Goal: Find specific page/section: Find specific page/section

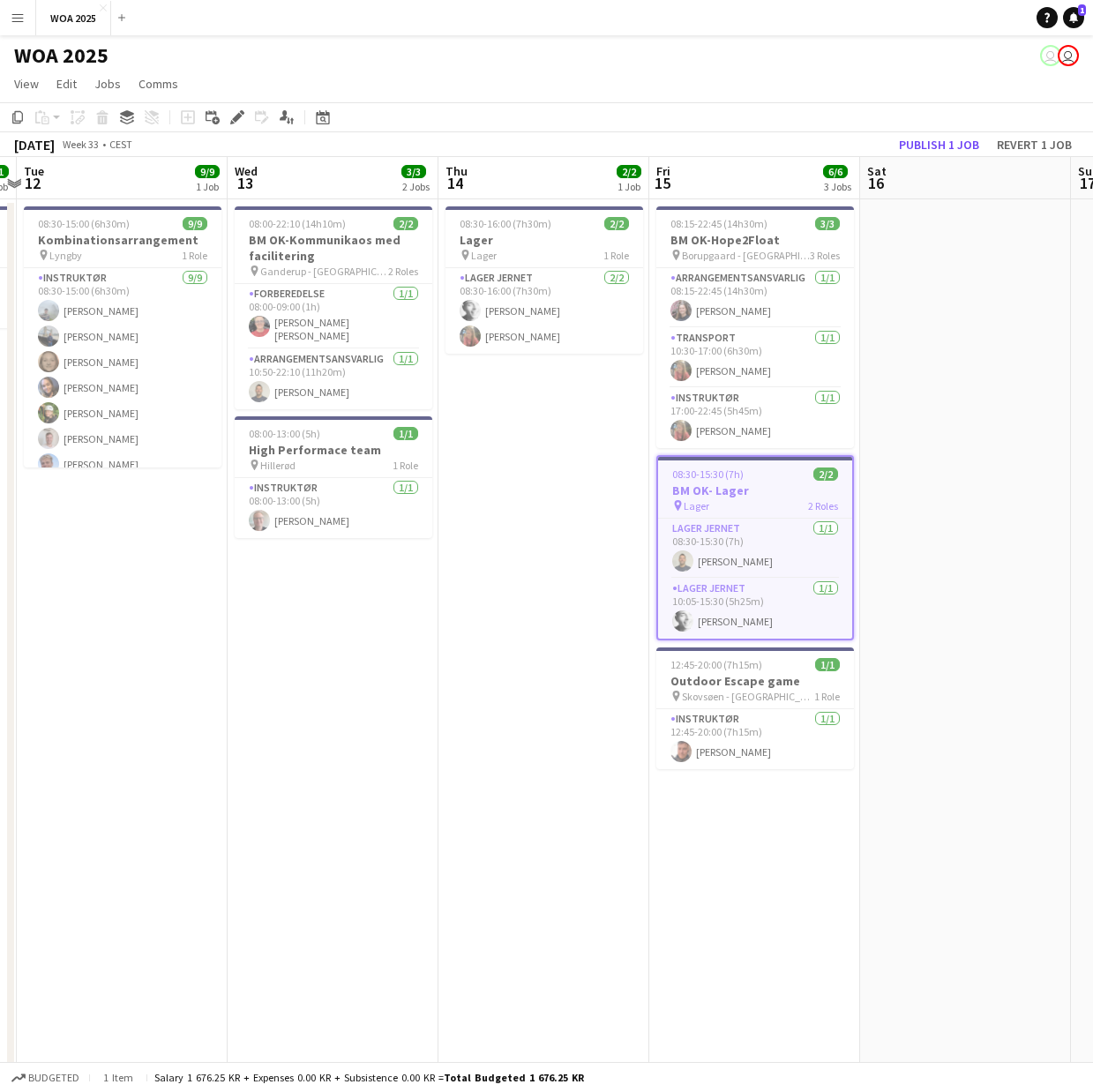
click at [22, 21] on app-icon "Menu" at bounding box center [17, 17] width 14 height 14
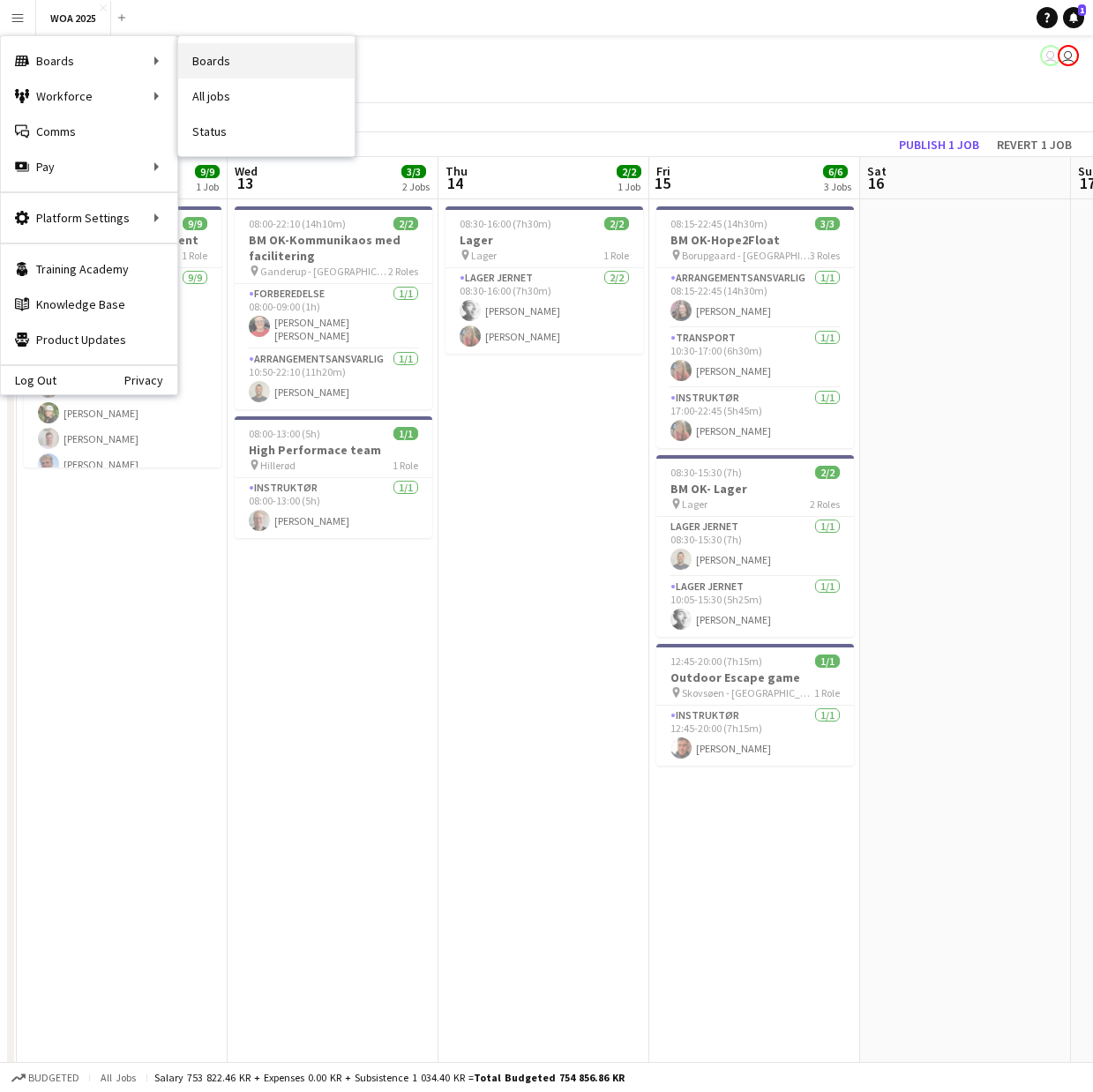
click at [243, 64] on link "Boards" at bounding box center [267, 61] width 177 height 35
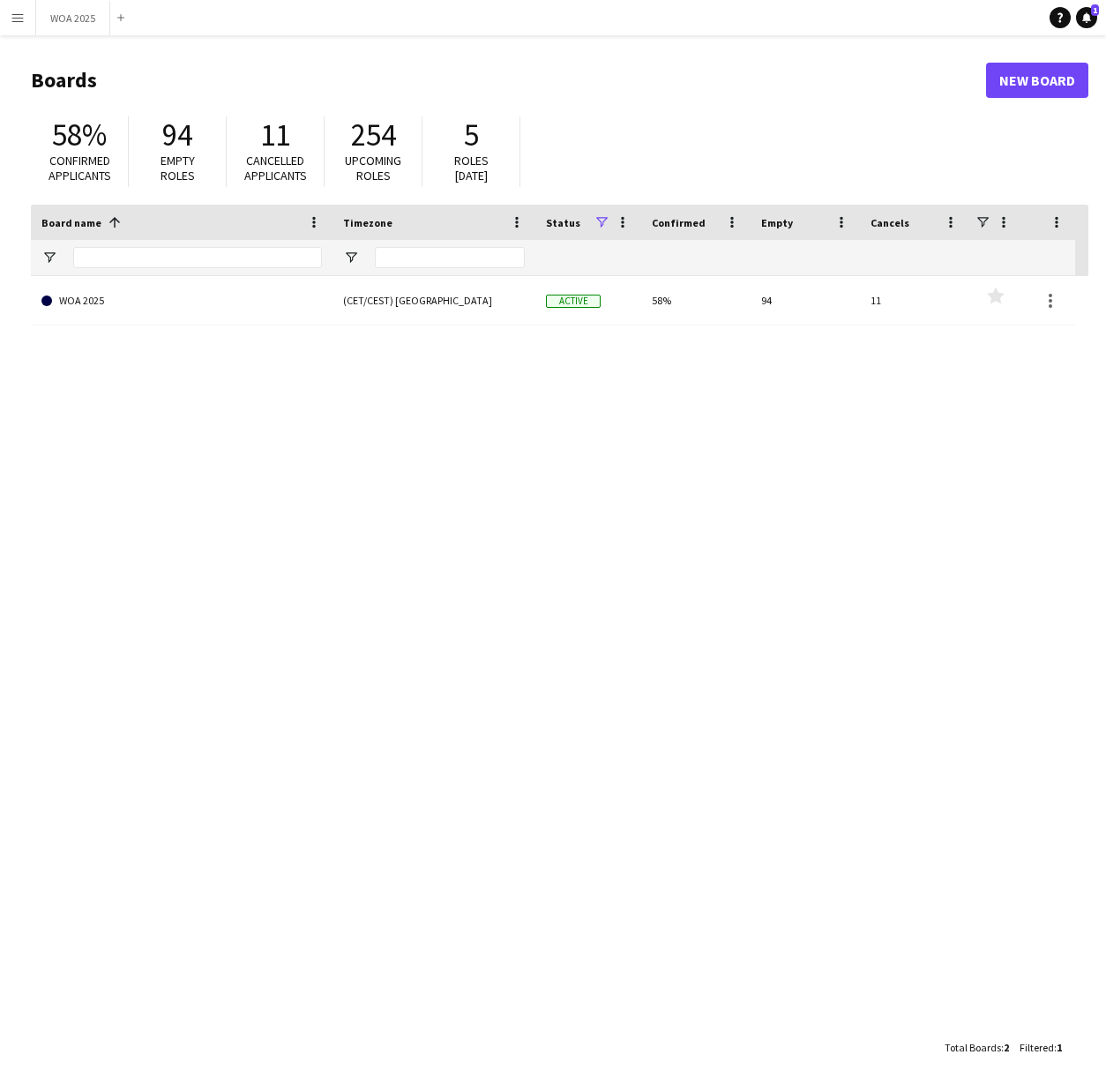
click at [28, 21] on button "Menu" at bounding box center [17, 17] width 35 height 35
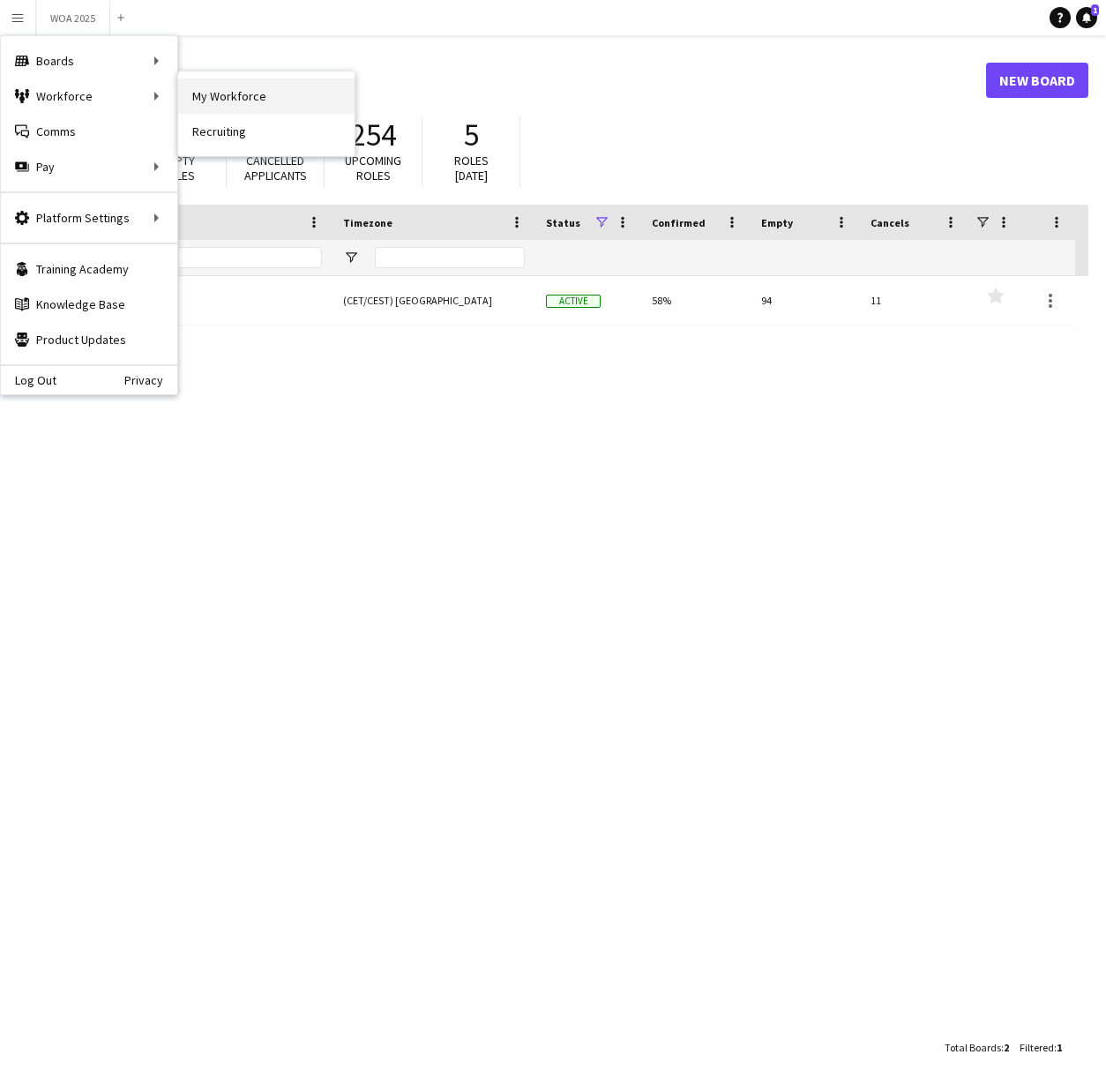
click at [226, 104] on link "My Workforce" at bounding box center [267, 96] width 177 height 35
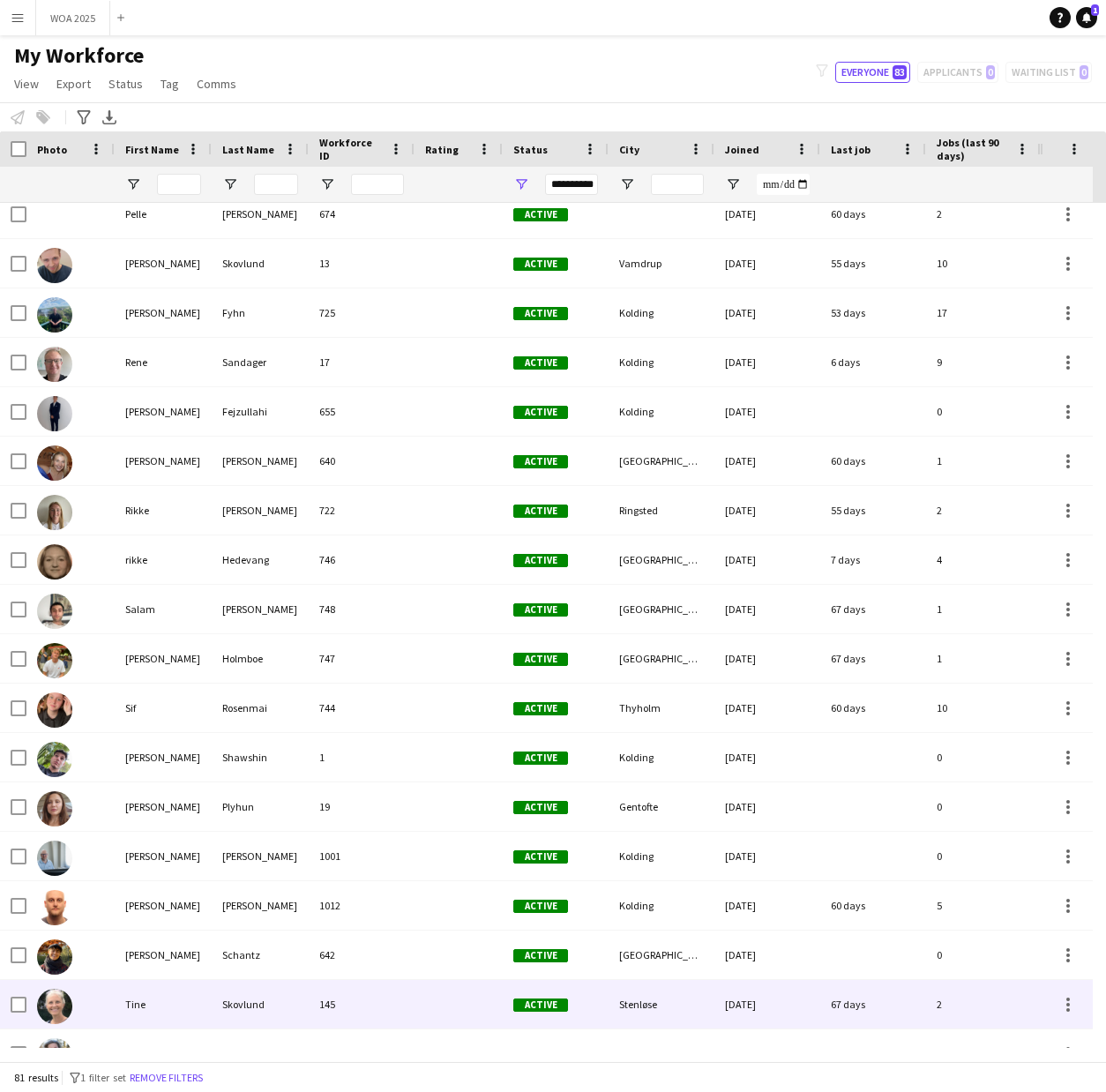
scroll to position [3143, 0]
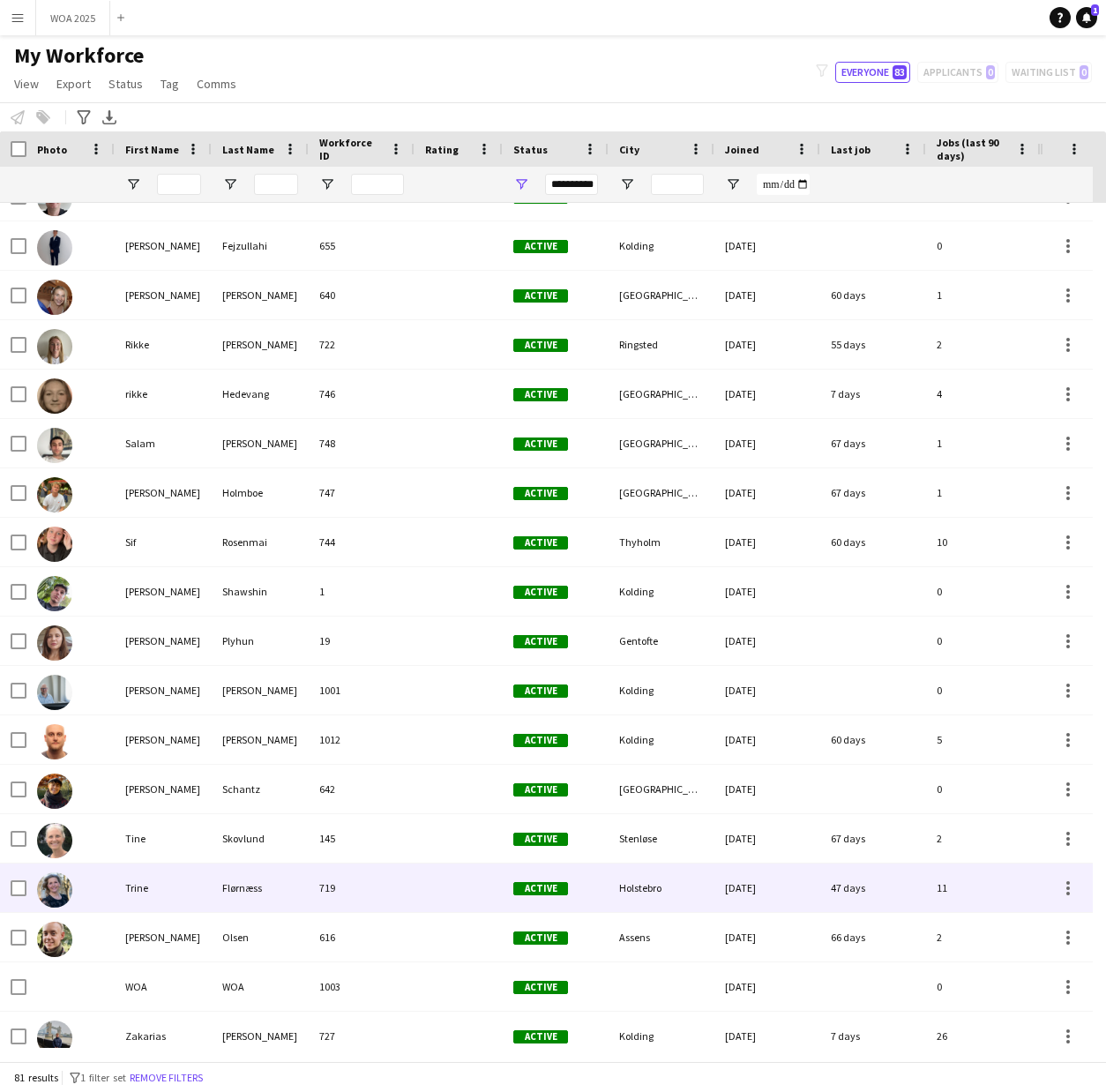
click at [134, 889] on div "Trine" at bounding box center [163, 887] width 97 height 48
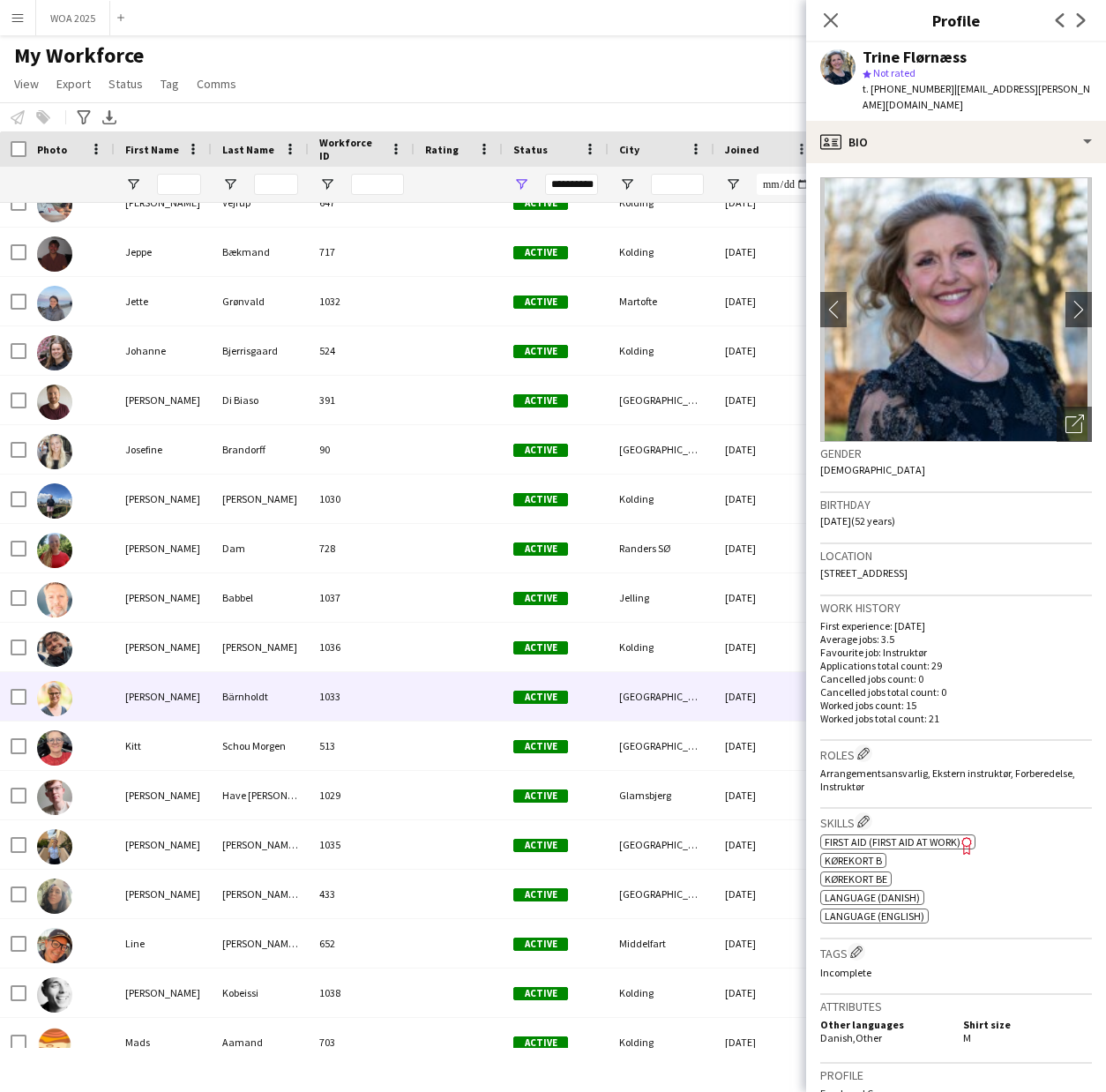
scroll to position [1323, 0]
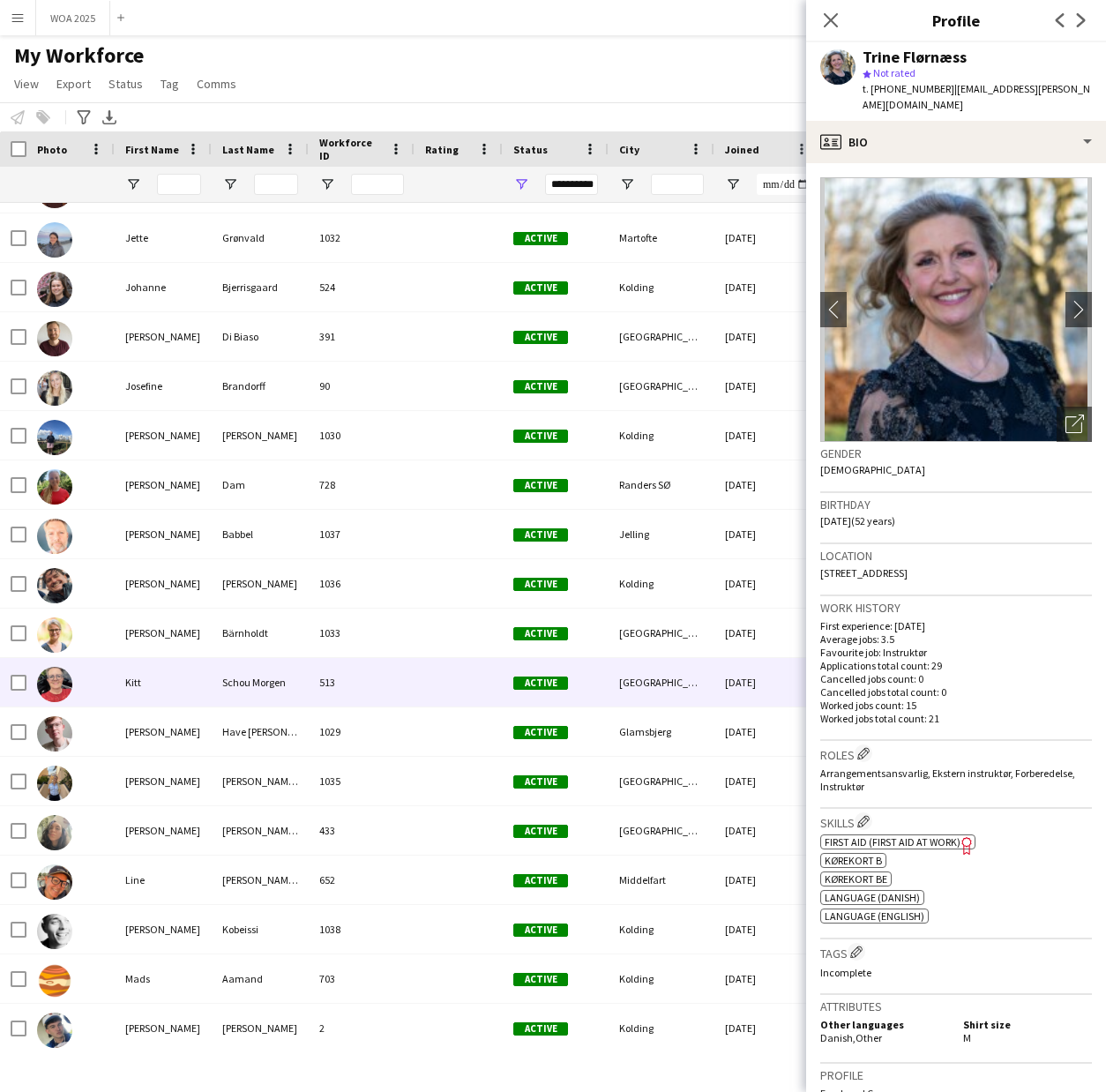
click at [128, 688] on div "Kitt" at bounding box center [163, 682] width 97 height 48
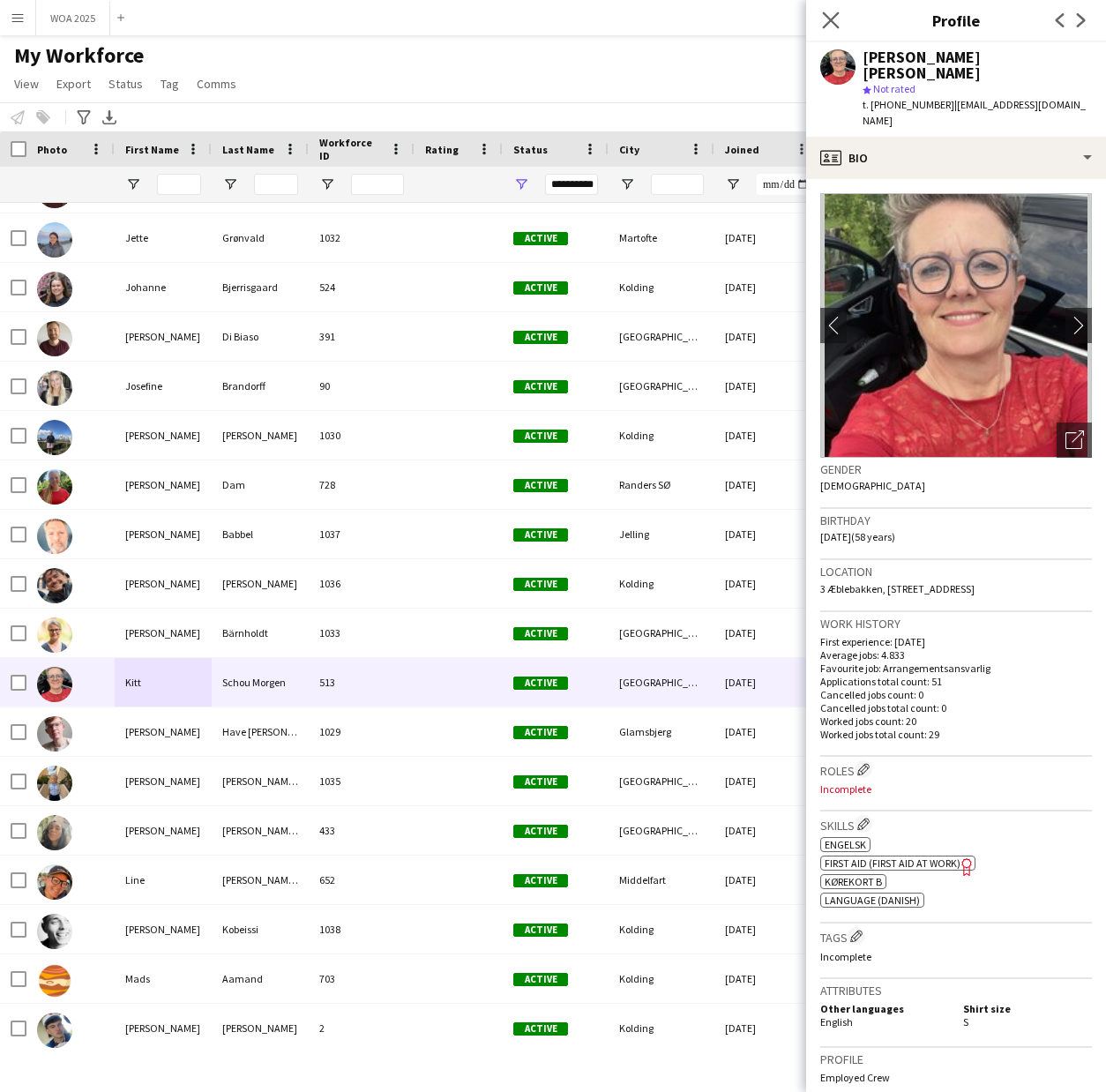
click at [820, 20] on app-icon "Close pop-in" at bounding box center [831, 20] width 26 height 26
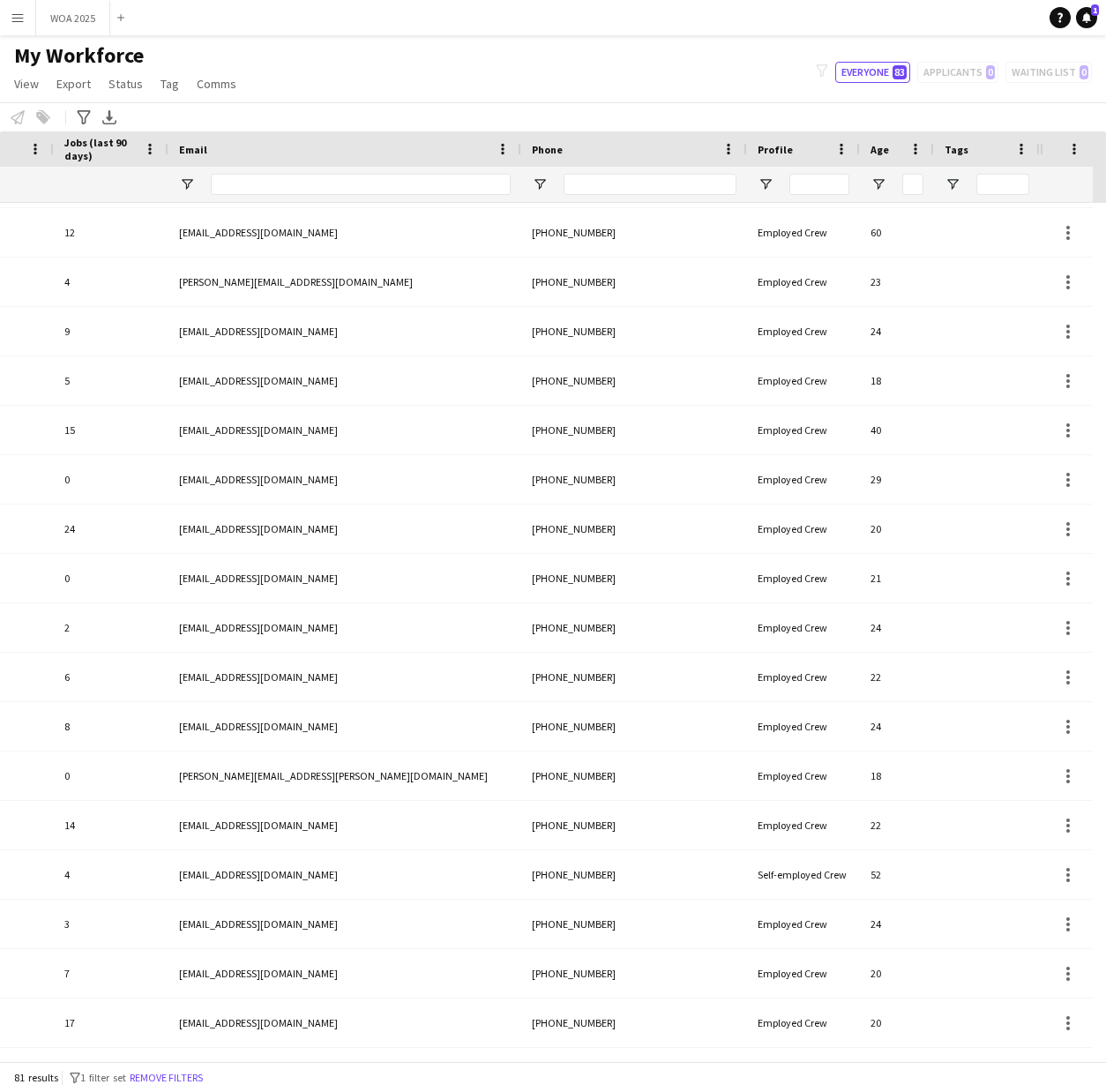
scroll to position [330, 0]
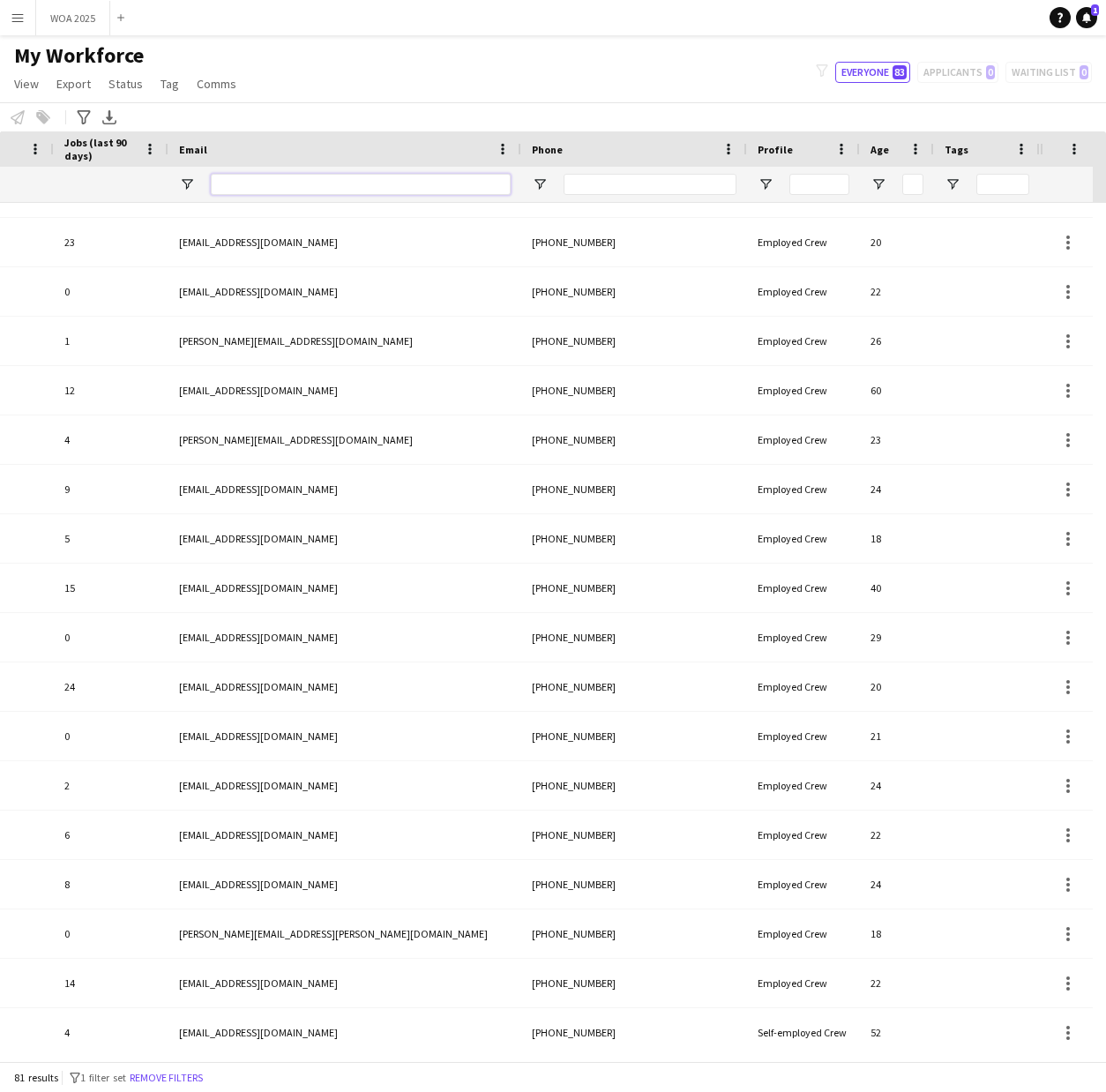
click at [441, 182] on input "Email Filter Input" at bounding box center [361, 184] width 300 height 21
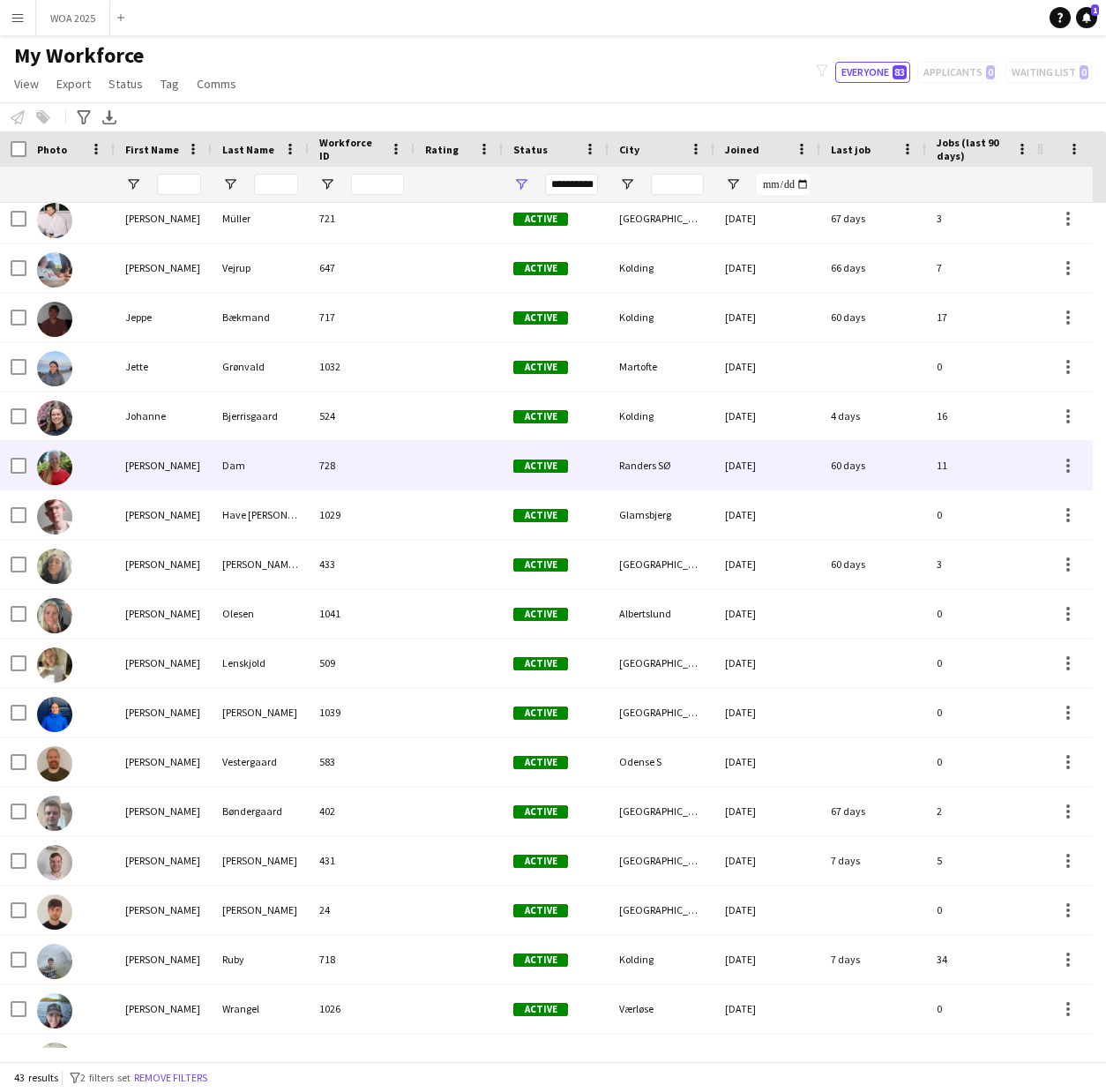
scroll to position [497, 0]
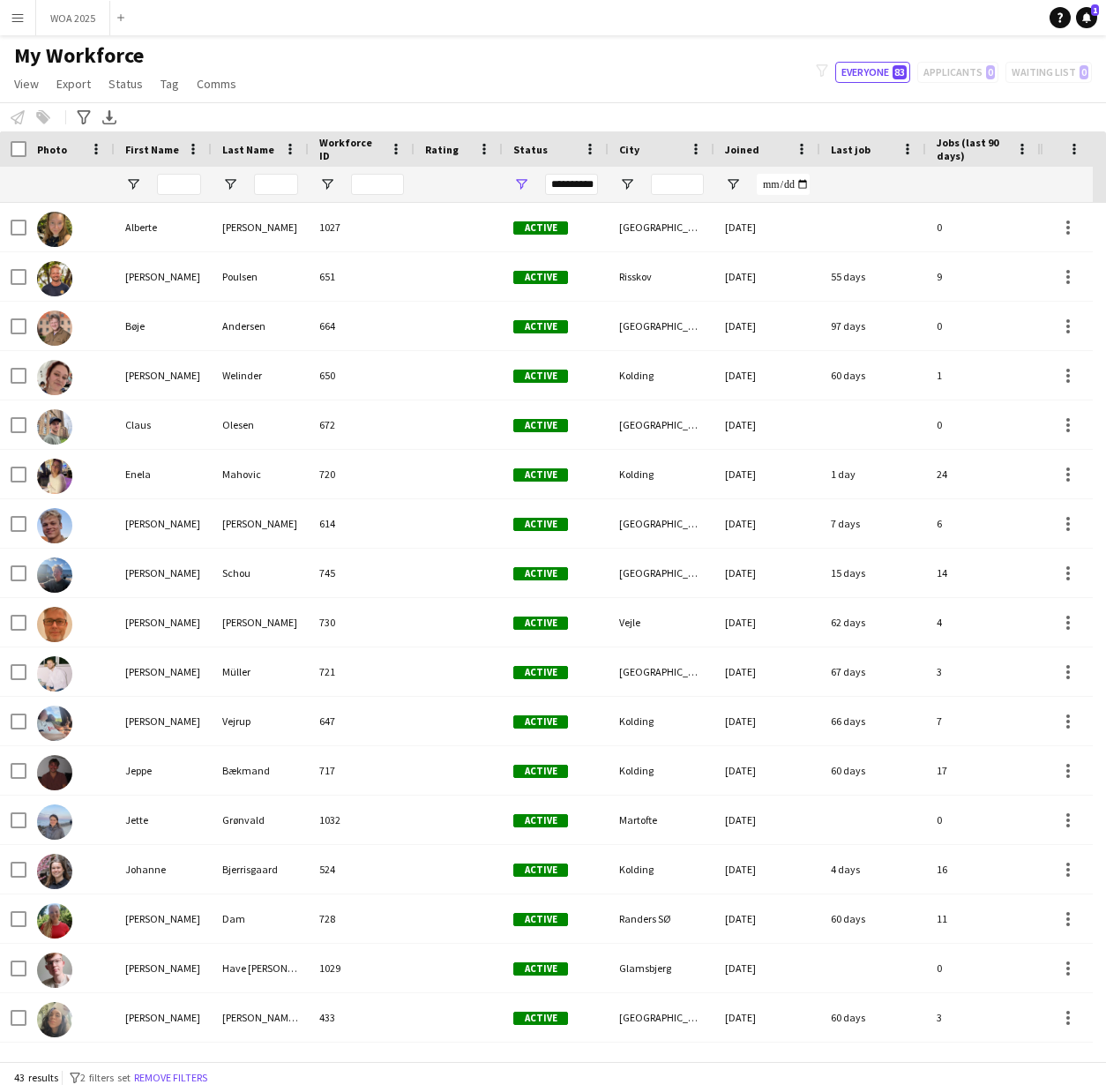
type input "*********"
click at [590, 187] on div "**********" at bounding box center [572, 184] width 53 height 21
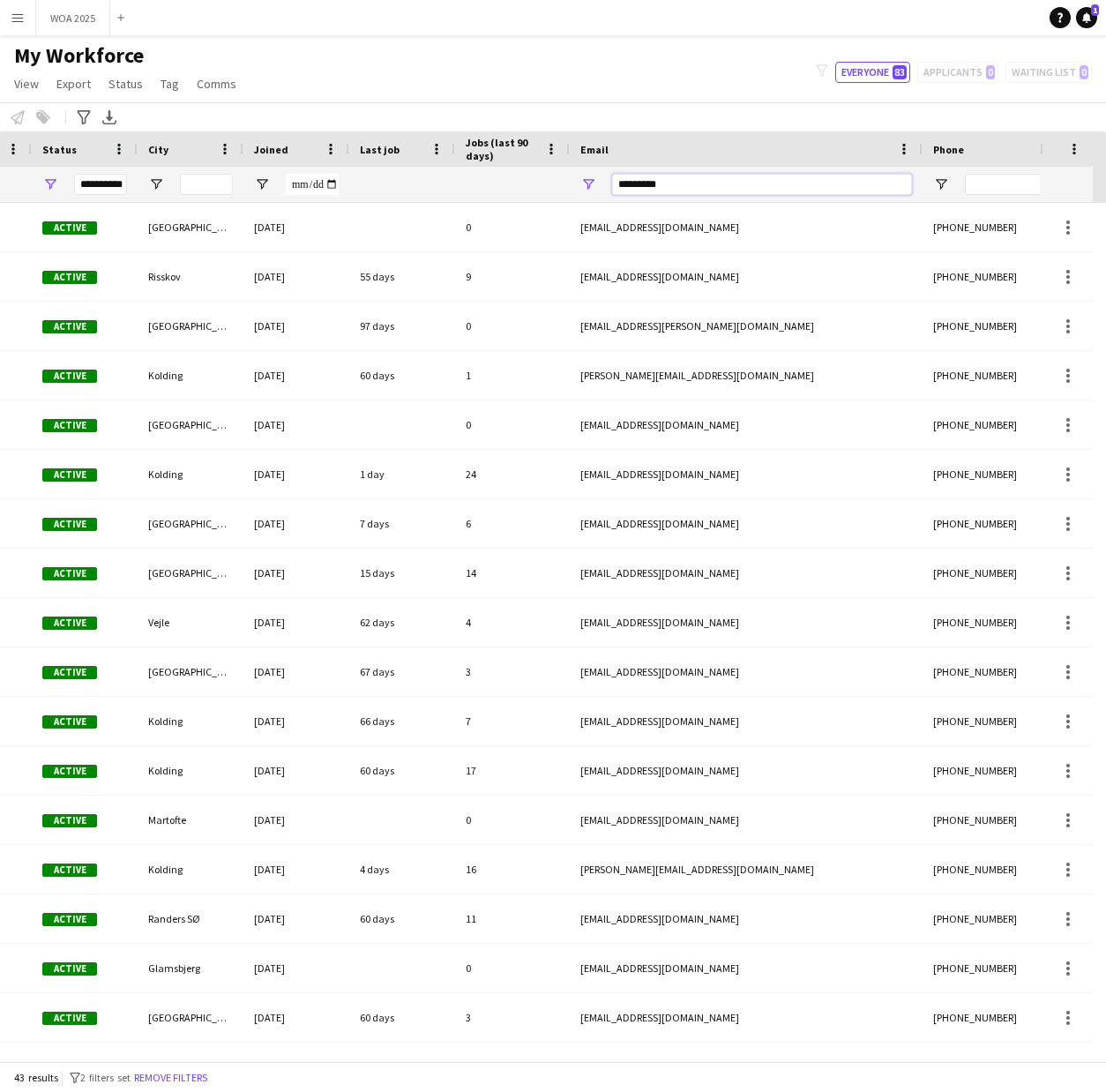
drag, startPoint x: 792, startPoint y: 189, endPoint x: 609, endPoint y: 189, distance: 183.0
click at [609, 189] on div "*********" at bounding box center [746, 184] width 353 height 35
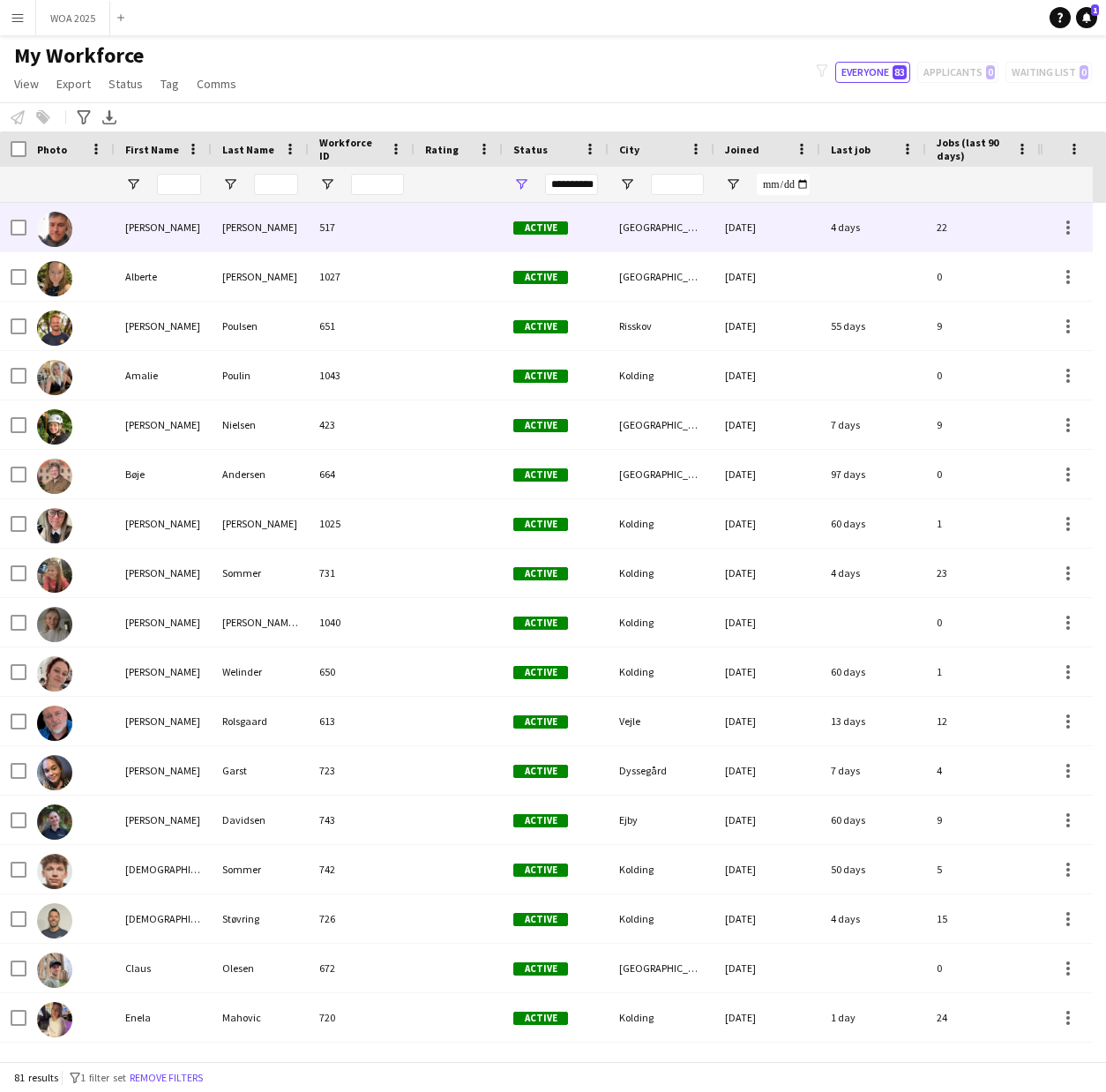
click at [146, 232] on div "[PERSON_NAME]" at bounding box center [163, 227] width 97 height 48
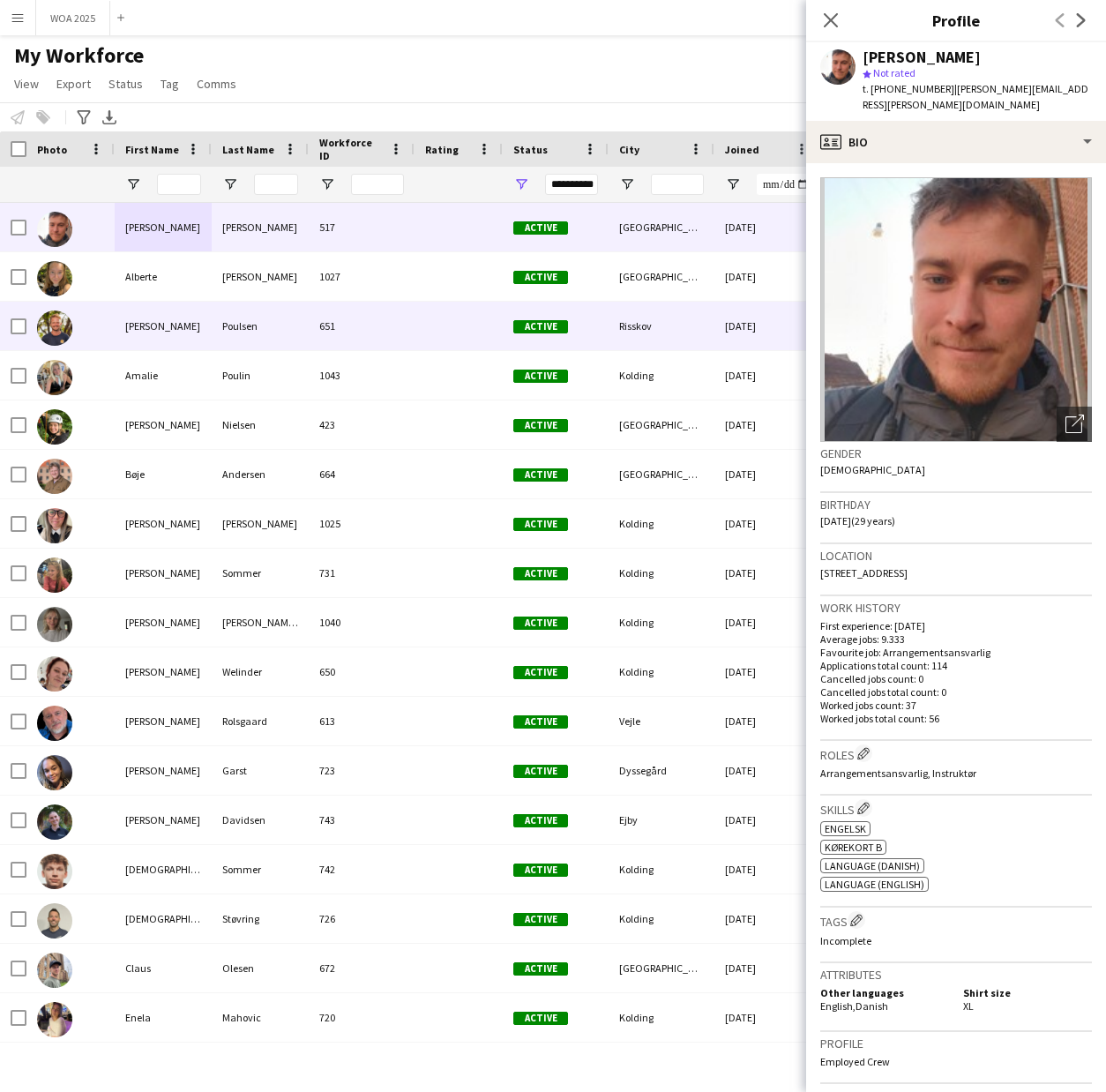
click at [160, 330] on div "[PERSON_NAME]" at bounding box center [163, 326] width 97 height 48
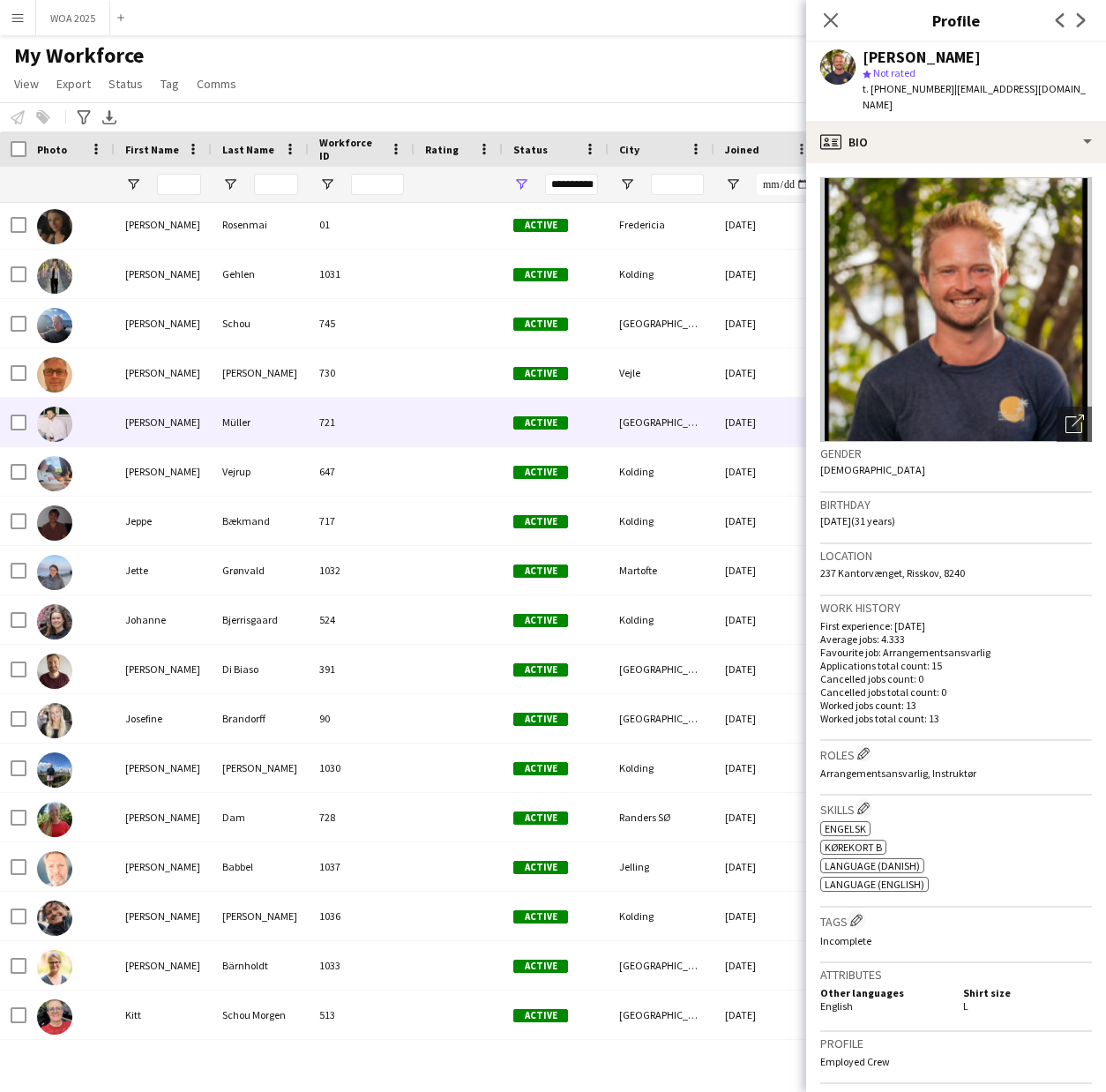
scroll to position [992, 0]
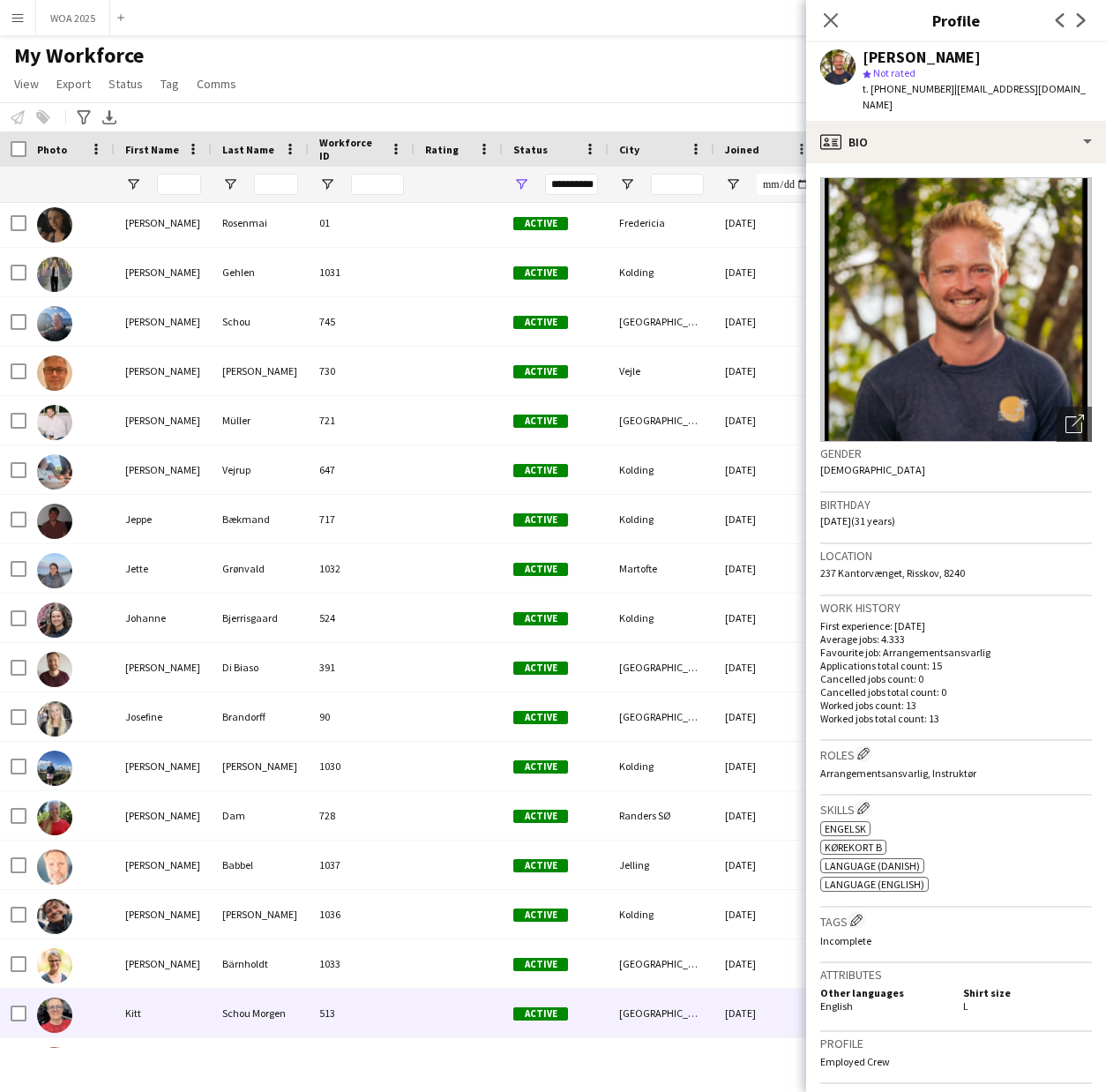
click at [149, 1010] on div "Kitt" at bounding box center [163, 1012] width 97 height 48
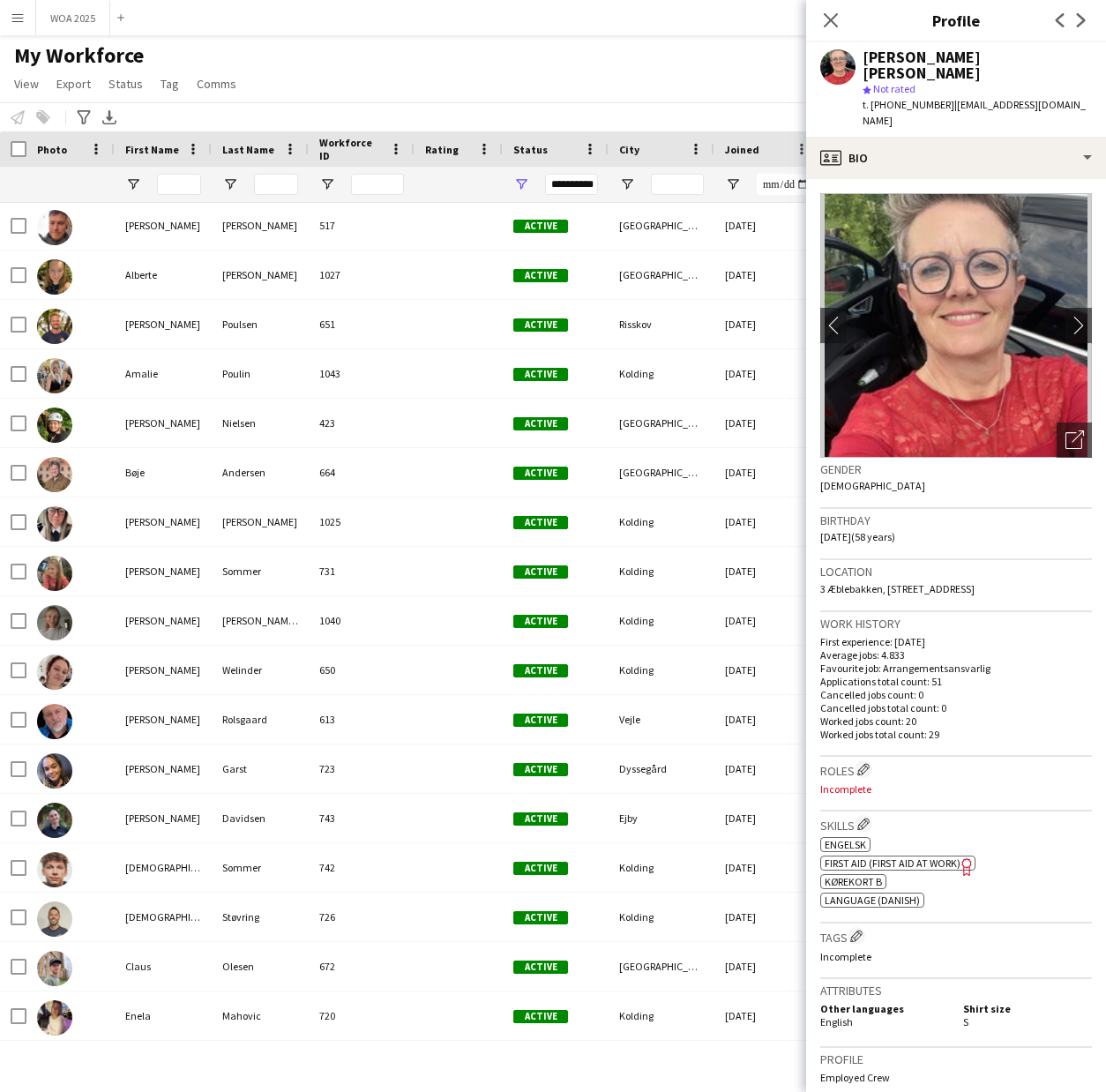
scroll to position [0, 0]
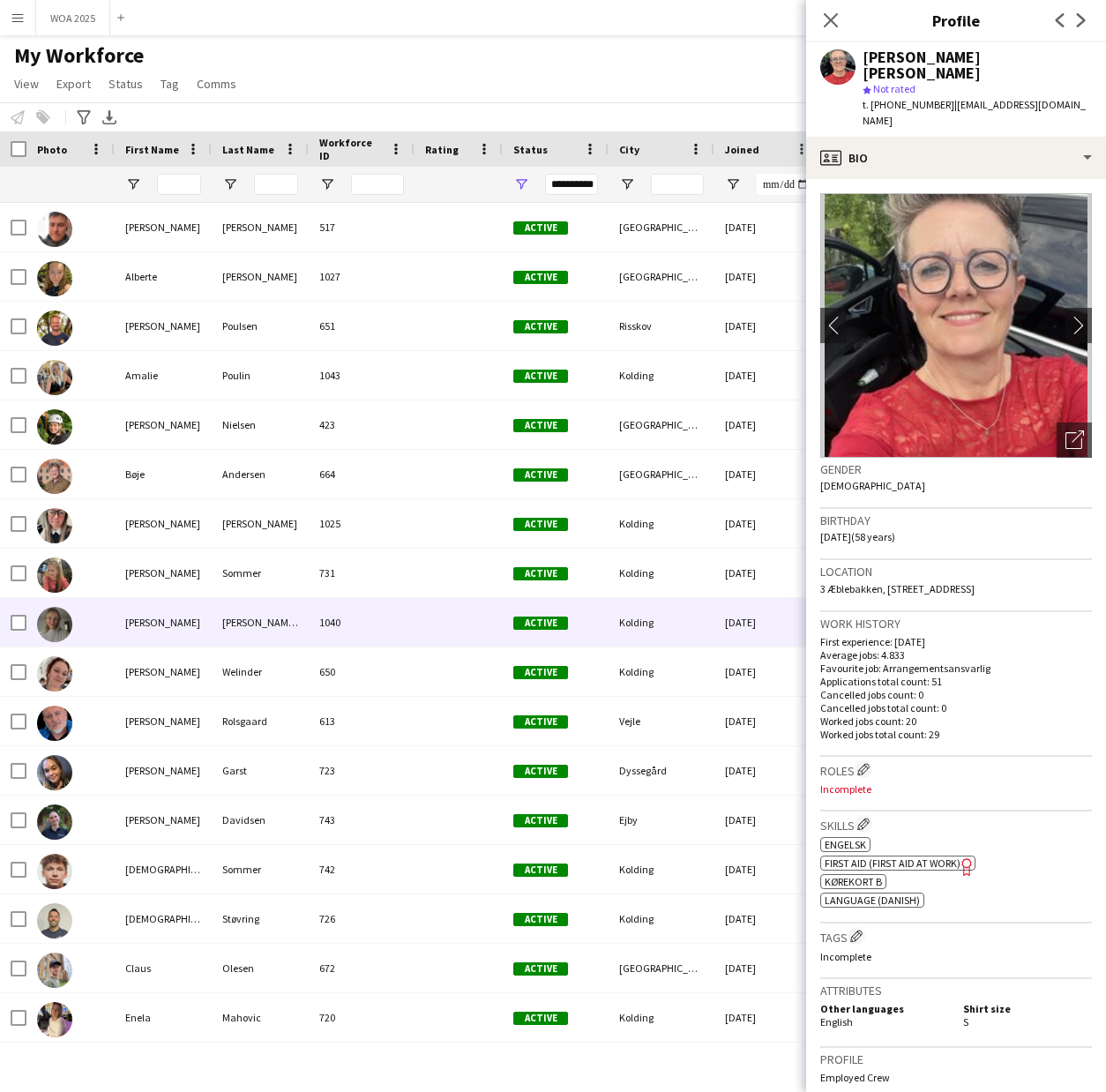
click at [103, 624] on div at bounding box center [70, 622] width 88 height 48
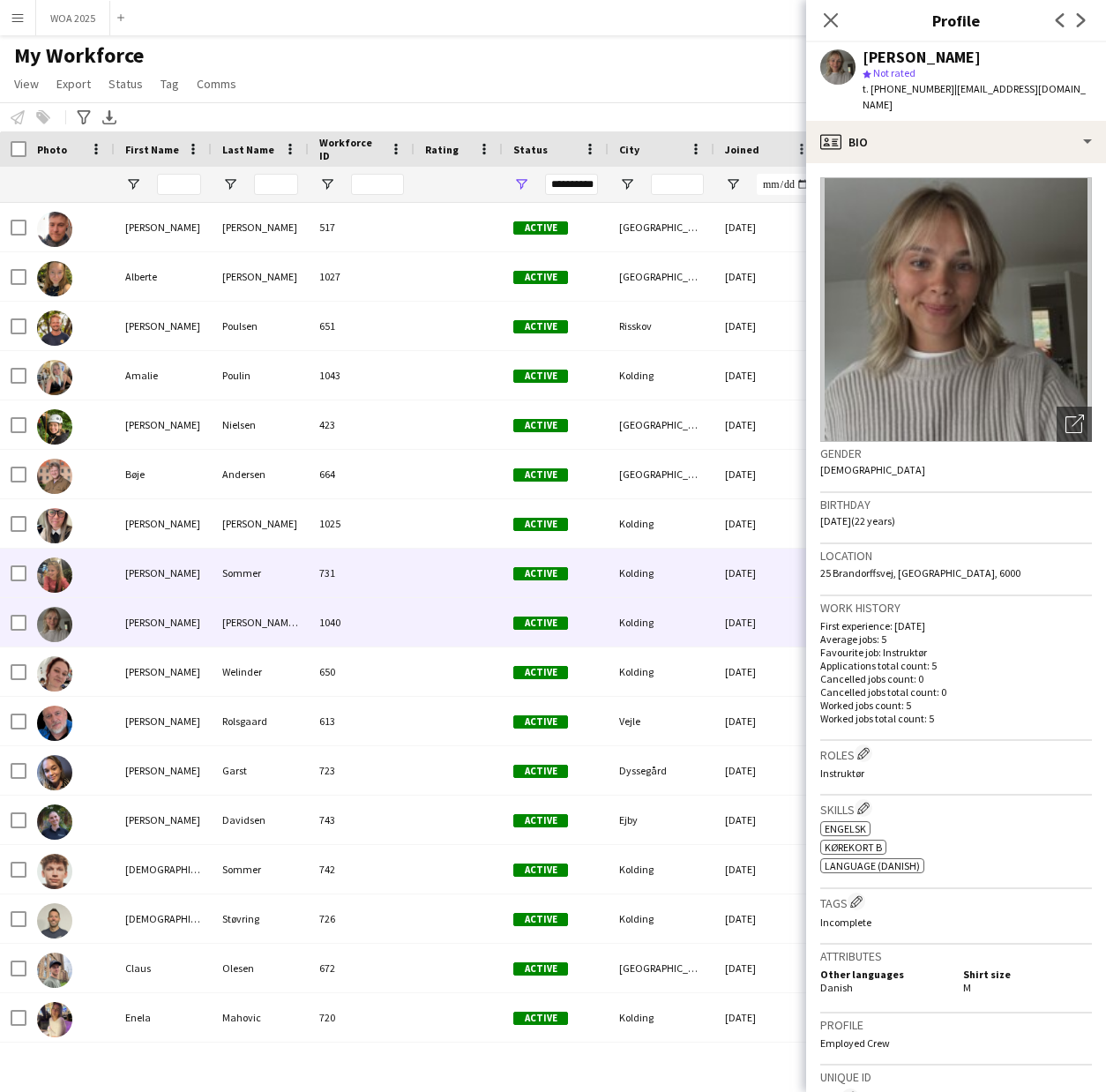
click at [151, 572] on div "[PERSON_NAME]" at bounding box center [163, 573] width 97 height 48
